Goal: Find specific page/section: Find specific page/section

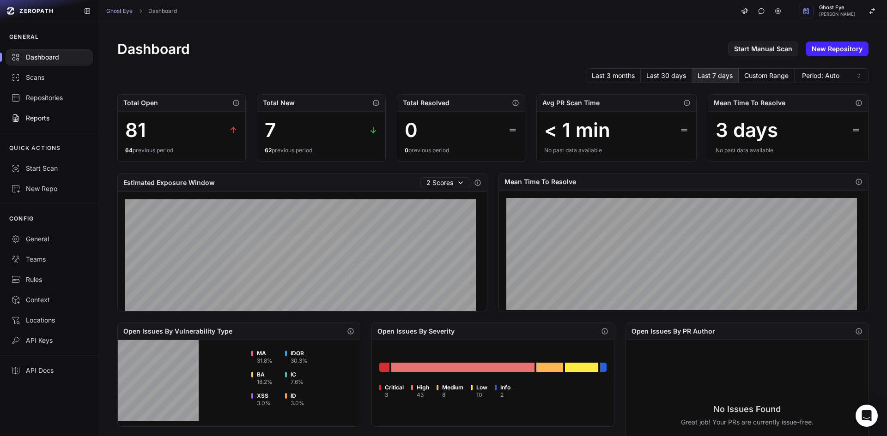
click at [34, 110] on link "Reports" at bounding box center [49, 118] width 98 height 20
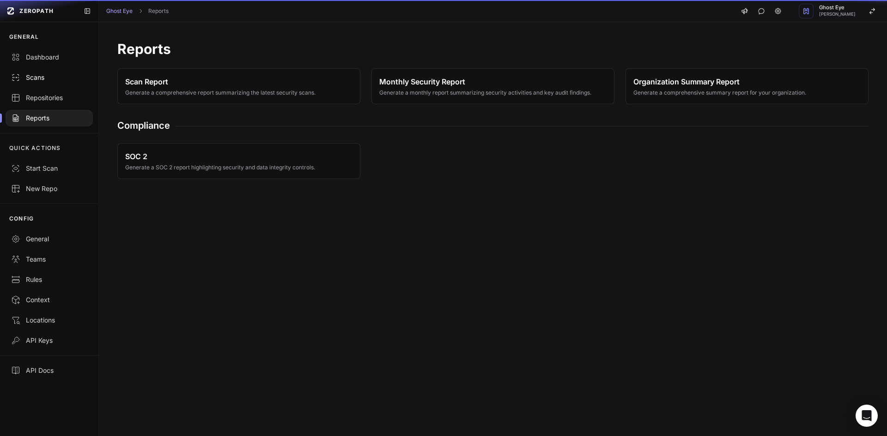
click at [36, 82] on link "Scans" at bounding box center [49, 77] width 98 height 20
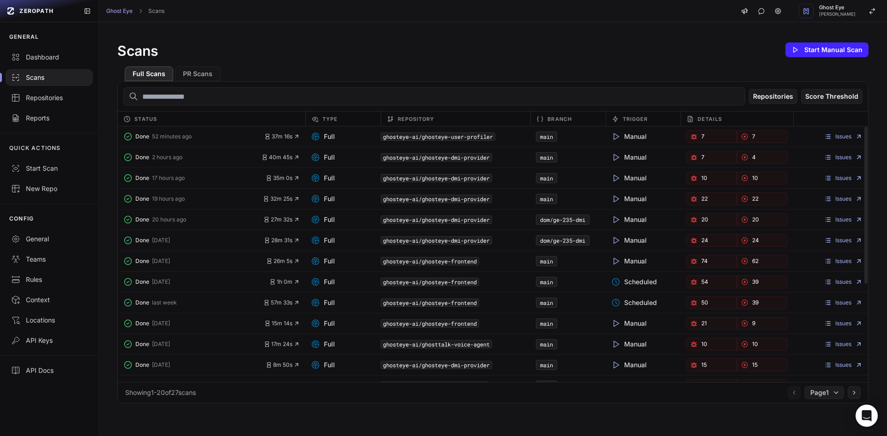
click at [692, 135] on link "7" at bounding box center [711, 136] width 51 height 13
